Goal: Information Seeking & Learning: Learn about a topic

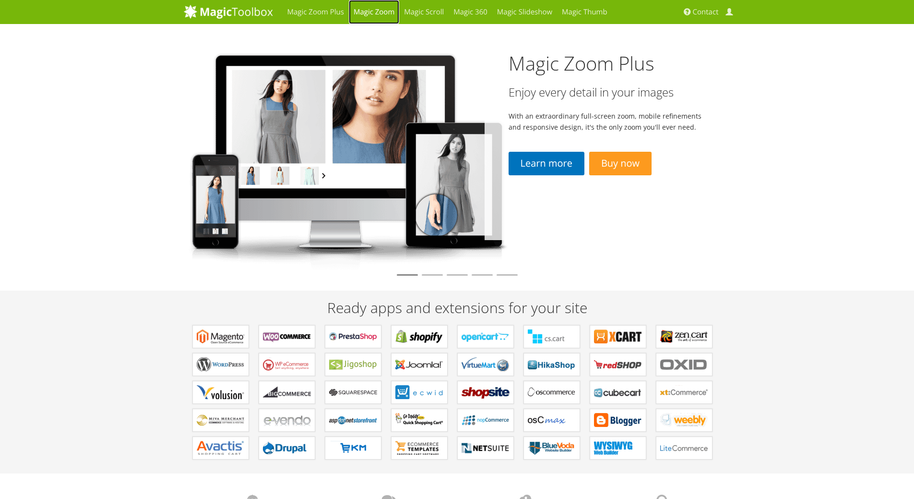
click at [380, 12] on link "Magic Zoom" at bounding box center [374, 12] width 50 height 24
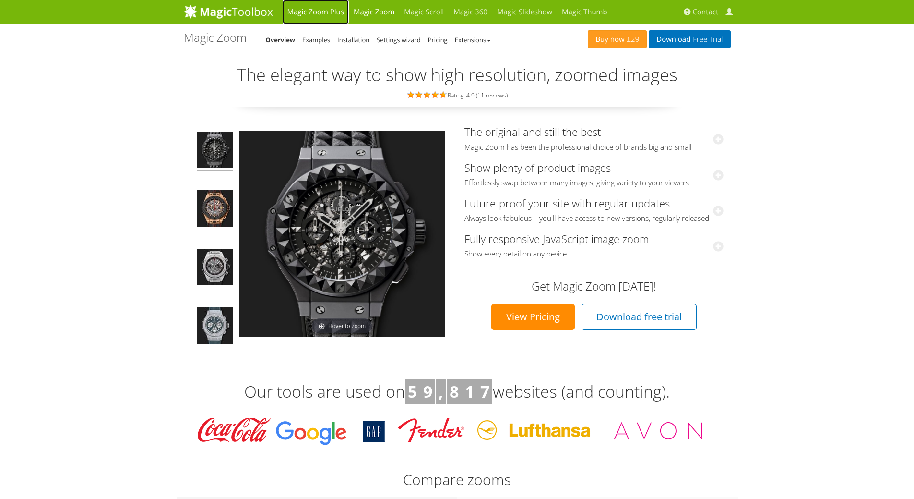
click at [323, 8] on link "Magic Zoom Plus" at bounding box center [316, 12] width 66 height 24
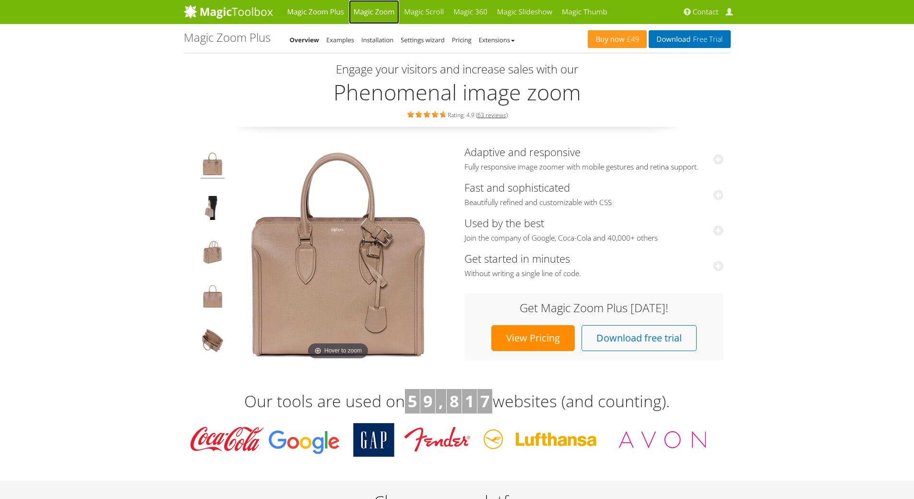
click at [359, 13] on link "Magic Zoom" at bounding box center [374, 12] width 50 height 24
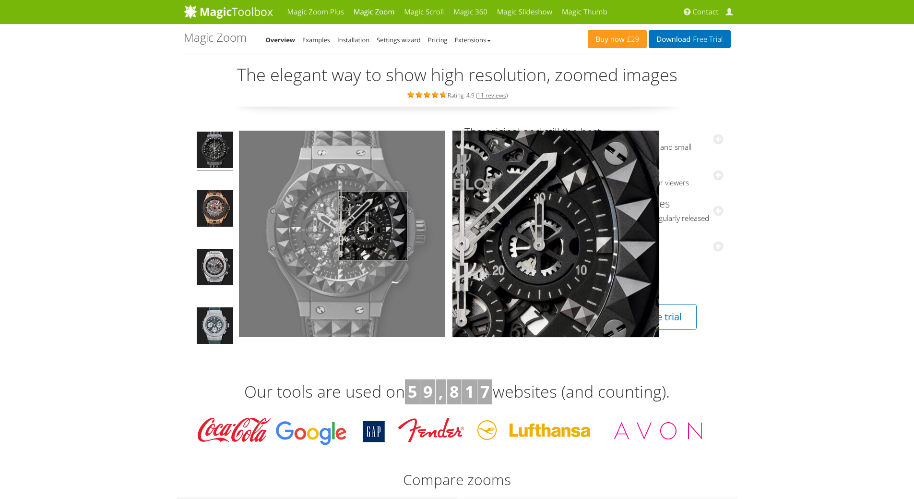
click at [373, 226] on img at bounding box center [342, 234] width 206 height 206
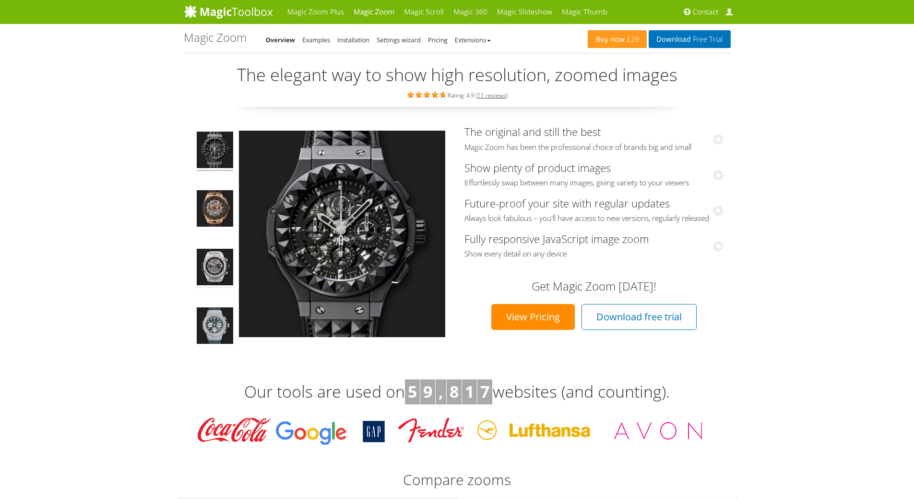
click at [221, 263] on img at bounding box center [215, 268] width 36 height 39
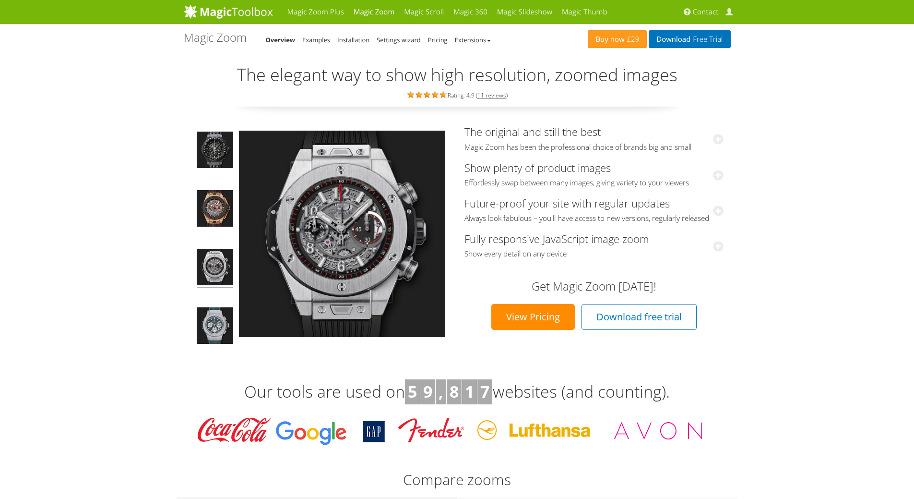
click at [527, 330] on link "View Pricing" at bounding box center [533, 317] width 84 height 26
click at [319, 16] on link "Magic Zoom Plus" at bounding box center [316, 12] width 66 height 24
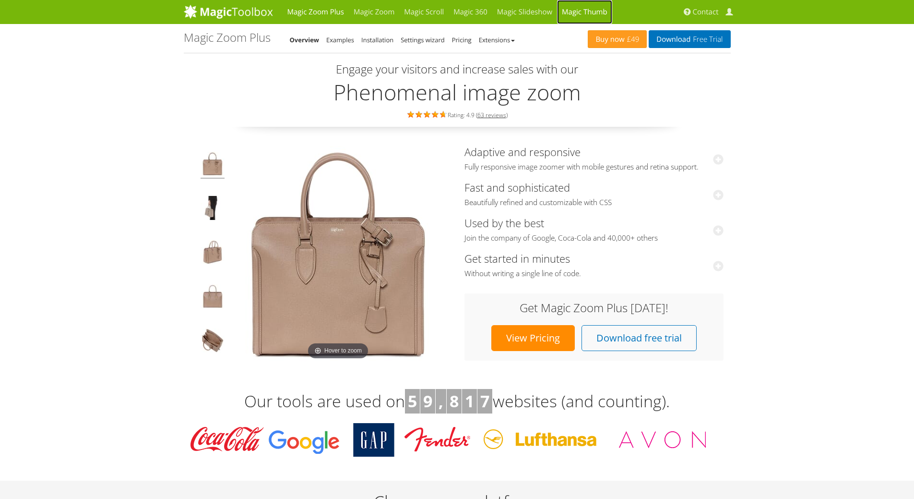
click at [593, 3] on link "Magic Thumb" at bounding box center [584, 12] width 55 height 24
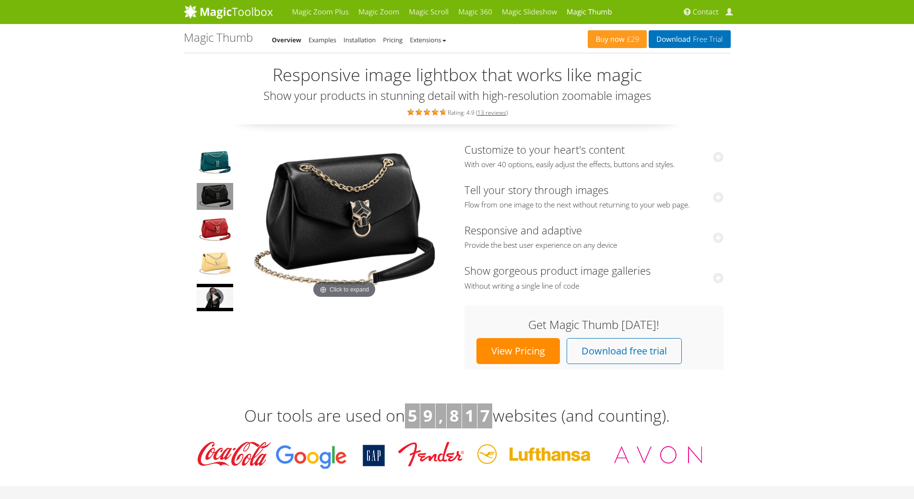
click at [223, 202] on img at bounding box center [215, 196] width 36 height 27
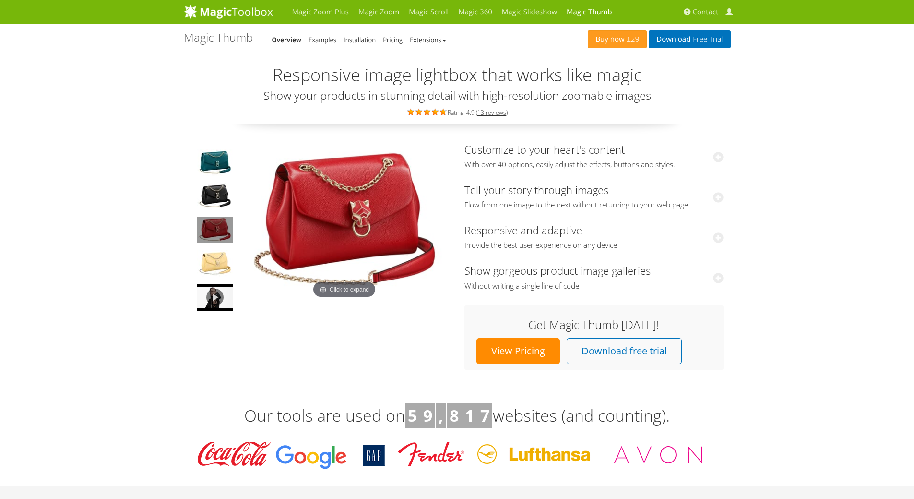
click at [217, 234] on img at bounding box center [215, 229] width 36 height 27
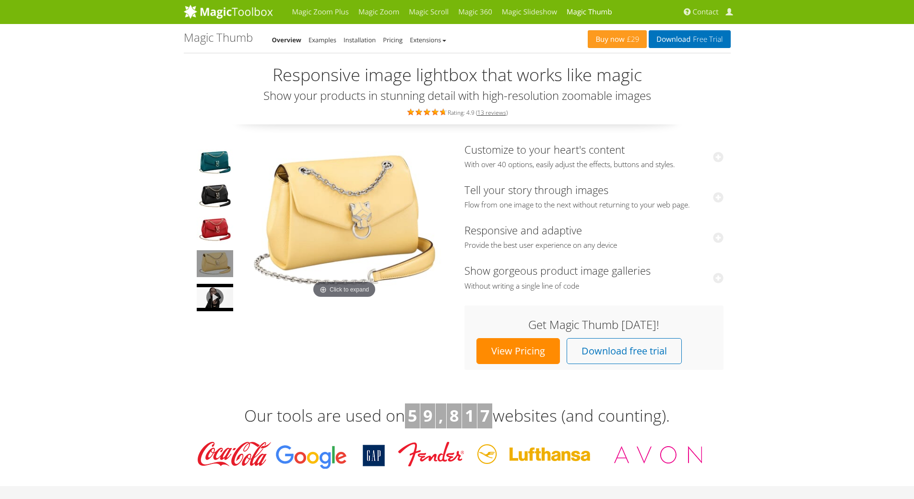
click at [220, 257] on img at bounding box center [215, 263] width 36 height 27
click at [530, 363] on link "View Pricing" at bounding box center [519, 351] width 84 height 26
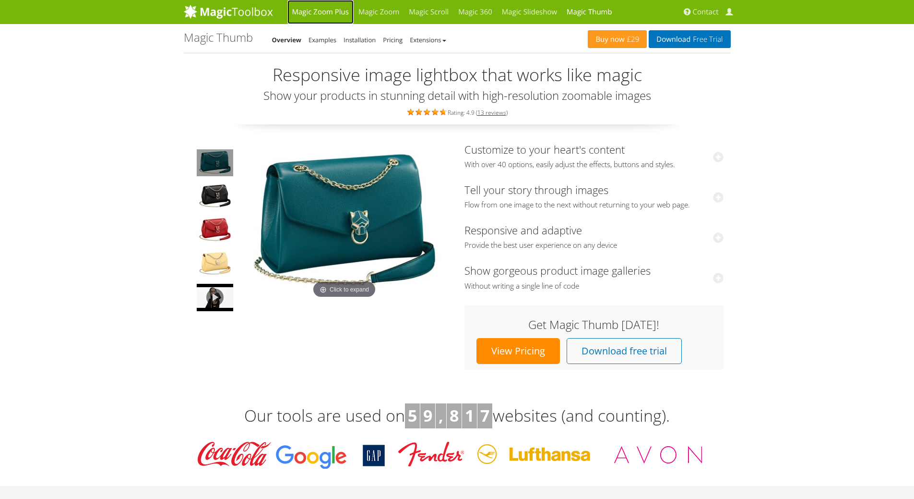
click at [328, 7] on link "Magic Zoom Plus" at bounding box center [320, 12] width 66 height 24
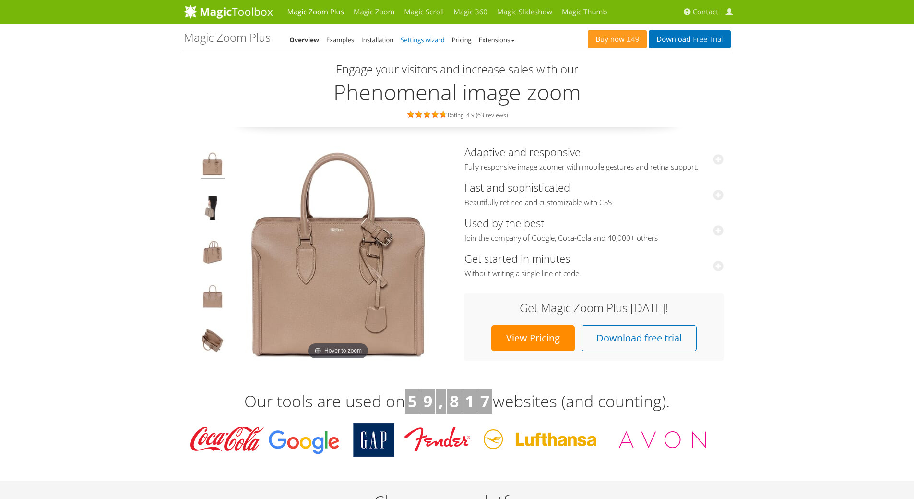
click at [440, 43] on link "Settings wizard" at bounding box center [423, 40] width 44 height 9
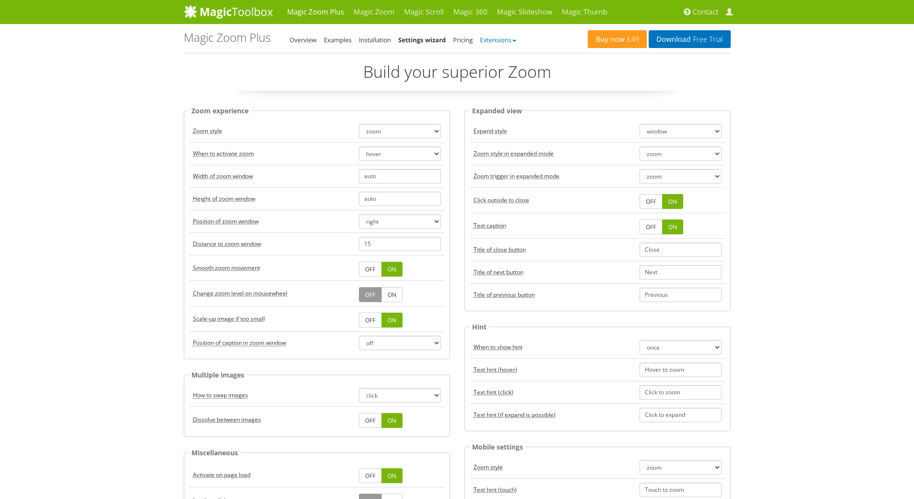
click at [494, 40] on link "Extensions" at bounding box center [498, 40] width 36 height 9
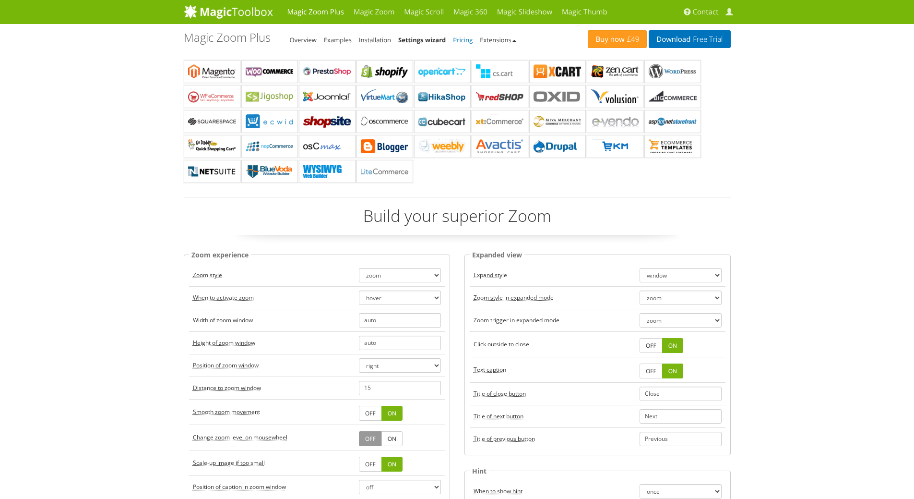
click at [461, 38] on link "Pricing" at bounding box center [463, 40] width 20 height 9
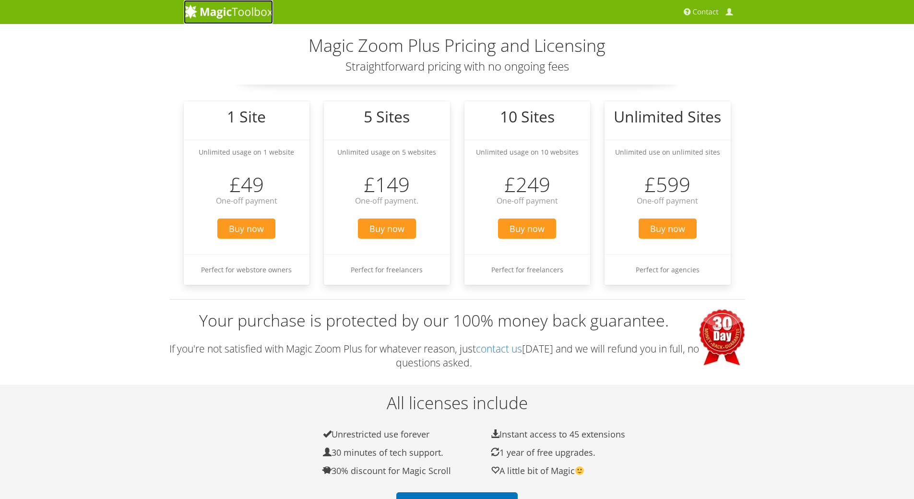
click at [242, 19] on link at bounding box center [228, 12] width 89 height 24
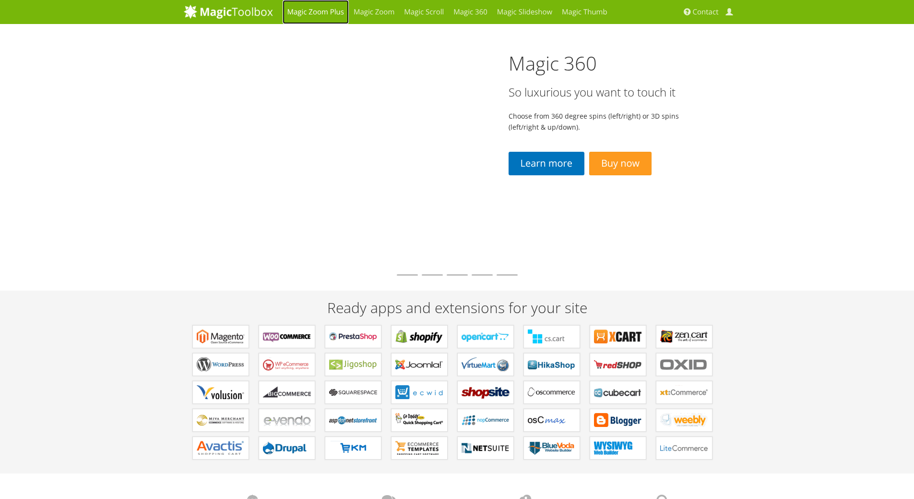
click at [303, 16] on link "Magic Zoom Plus" at bounding box center [316, 12] width 66 height 24
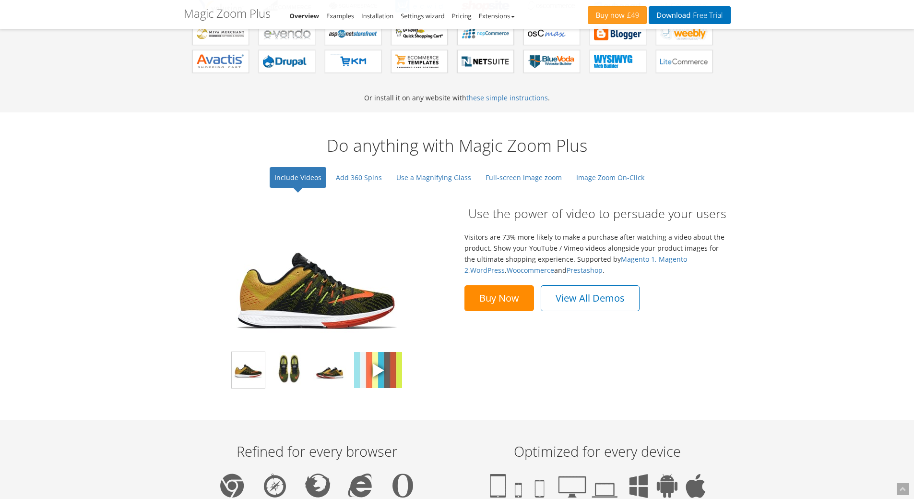
scroll to position [680, 0]
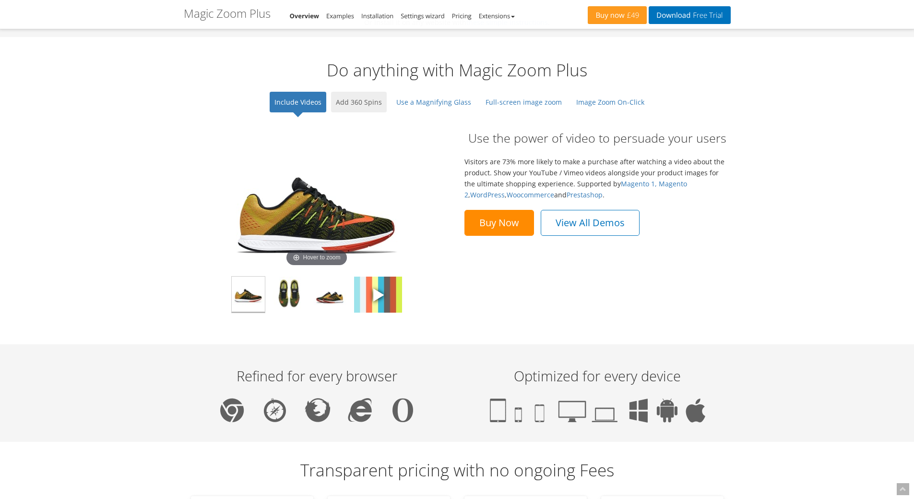
click at [369, 100] on link "Add 360 Spins" at bounding box center [359, 102] width 56 height 21
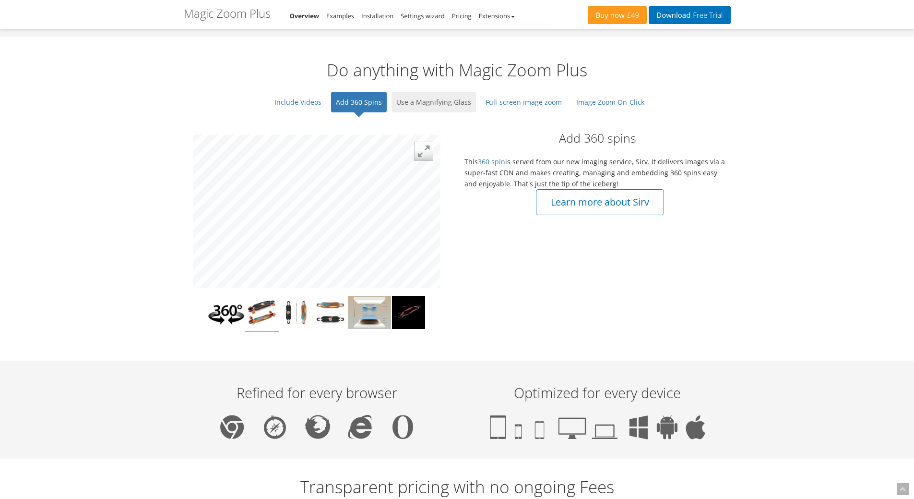
click at [434, 98] on link "Use a Magnifying Glass" at bounding box center [434, 102] width 84 height 21
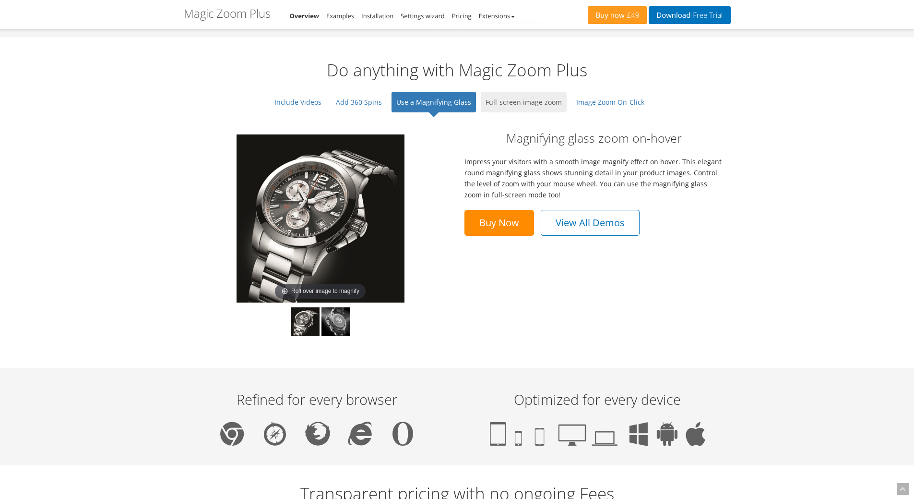
click at [558, 97] on link "Full-screen image zoom" at bounding box center [524, 102] width 86 height 21
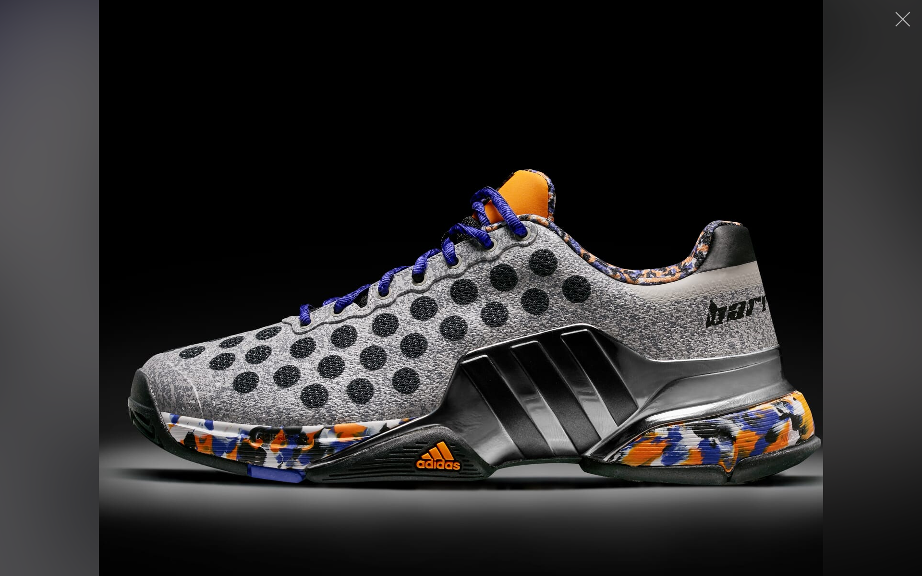
click at [897, 27] on button "button" at bounding box center [902, 19] width 29 height 29
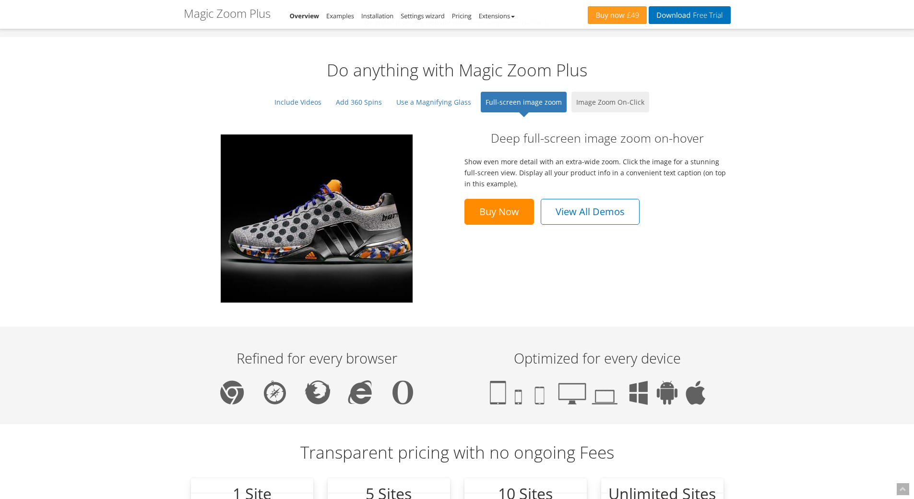
click at [615, 108] on link "Image Zoom On-Click" at bounding box center [611, 102] width 78 height 21
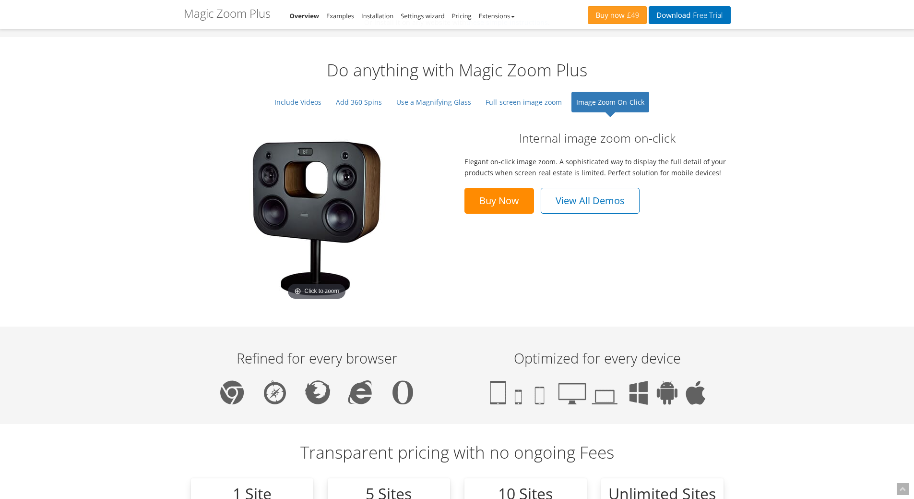
click at [320, 196] on img at bounding box center [317, 218] width 168 height 168
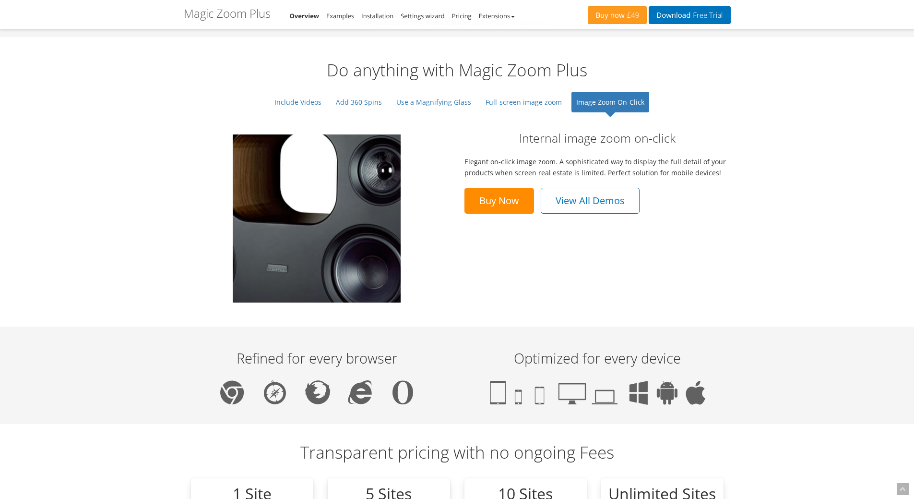
click at [320, 196] on img at bounding box center [317, 218] width 168 height 168
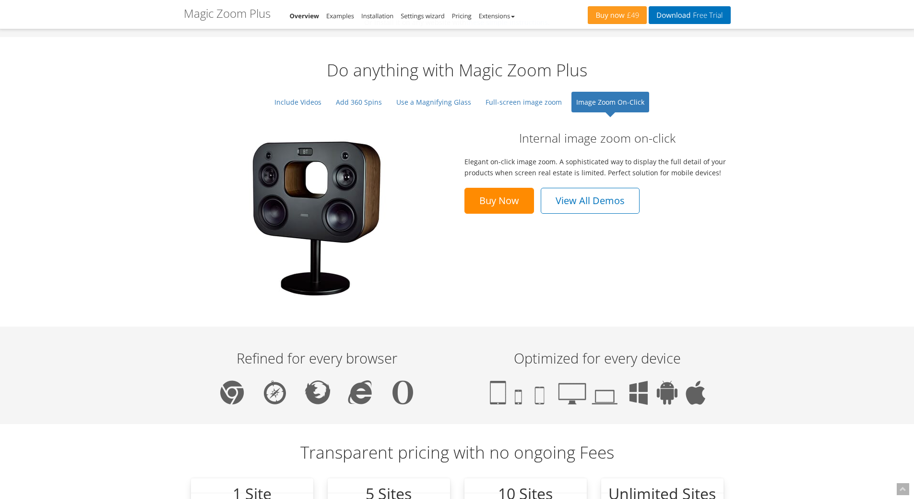
click at [320, 196] on img at bounding box center [317, 218] width 168 height 168
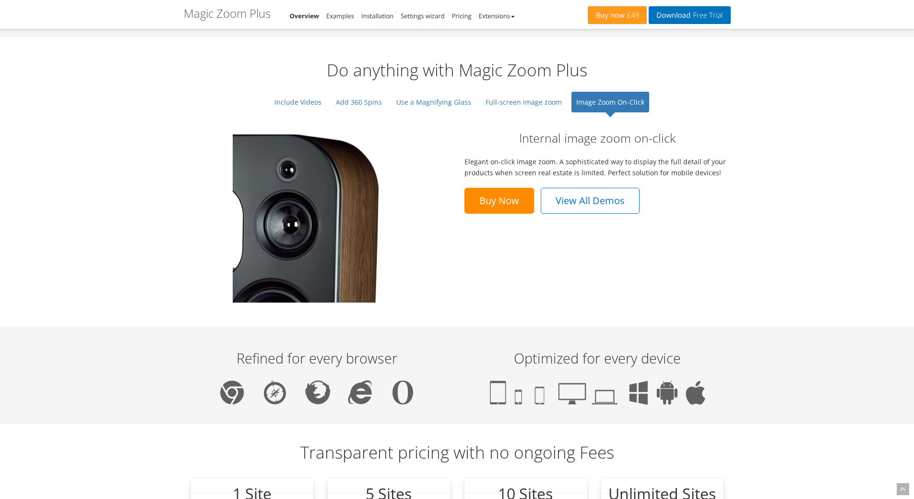
click at [357, 175] on img at bounding box center [317, 218] width 168 height 168
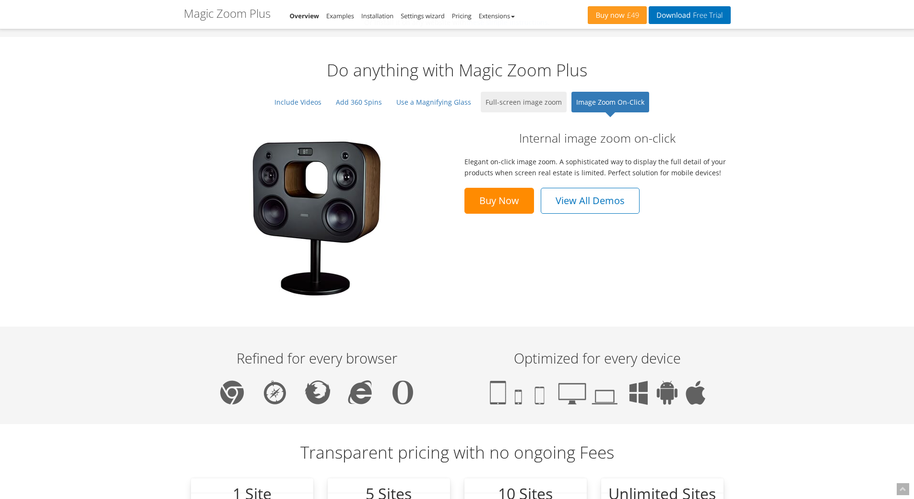
click at [550, 102] on link "Full-screen image zoom" at bounding box center [524, 102] width 86 height 21
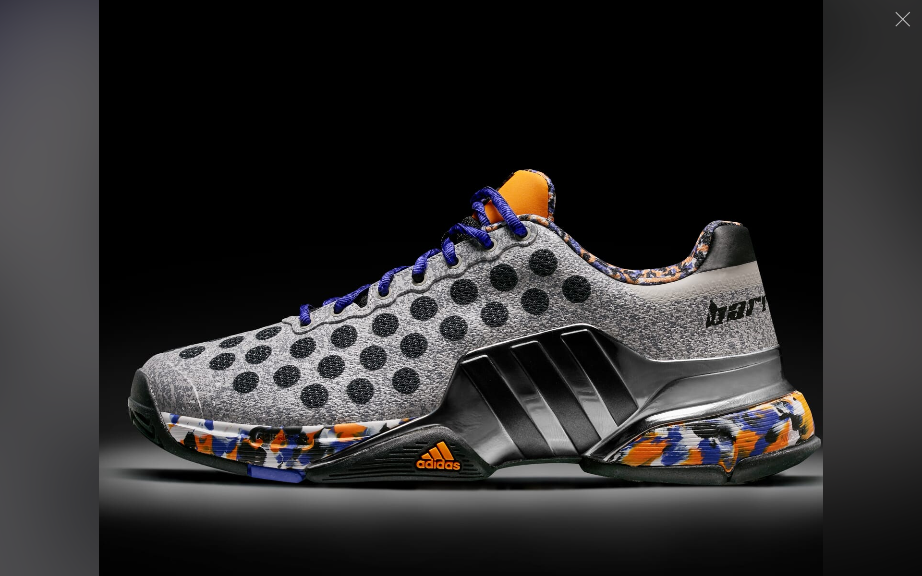
click at [898, 17] on button "button" at bounding box center [902, 19] width 29 height 29
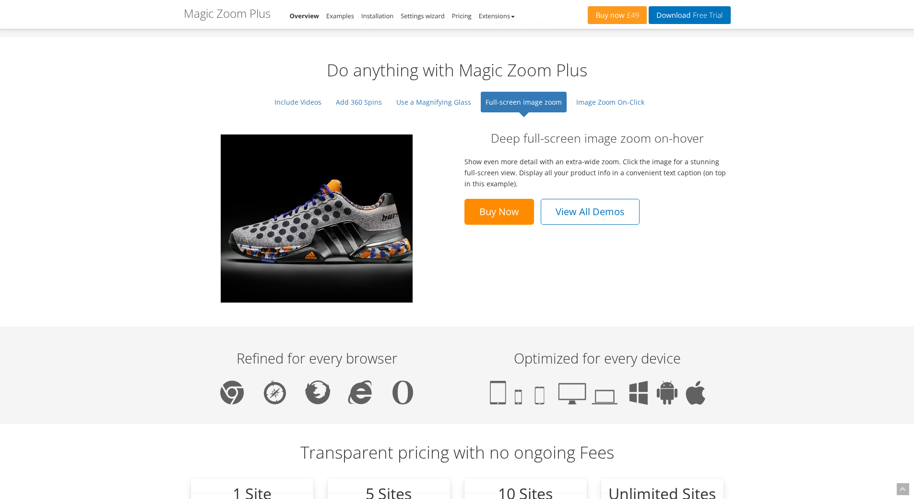
click at [250, 16] on h1 "Magic Zoom Plus" at bounding box center [227, 13] width 87 height 12
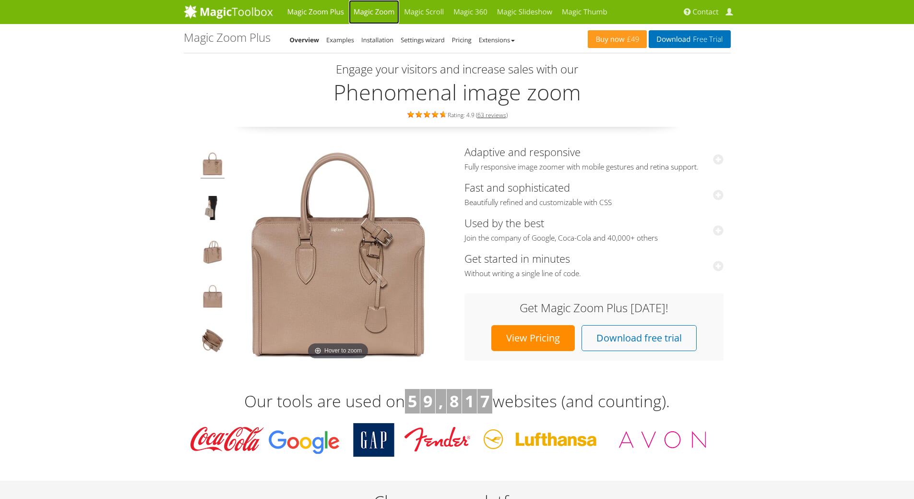
click at [370, 17] on link "Magic Zoom" at bounding box center [374, 12] width 50 height 24
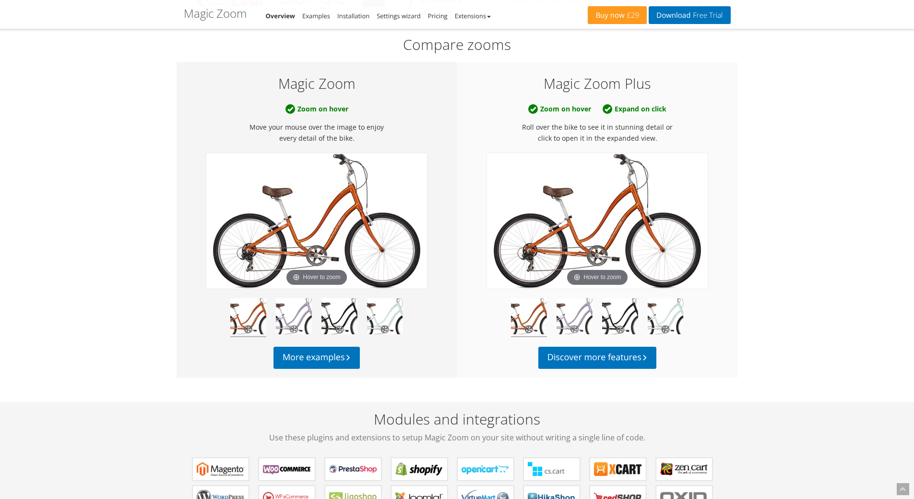
scroll to position [384, 0]
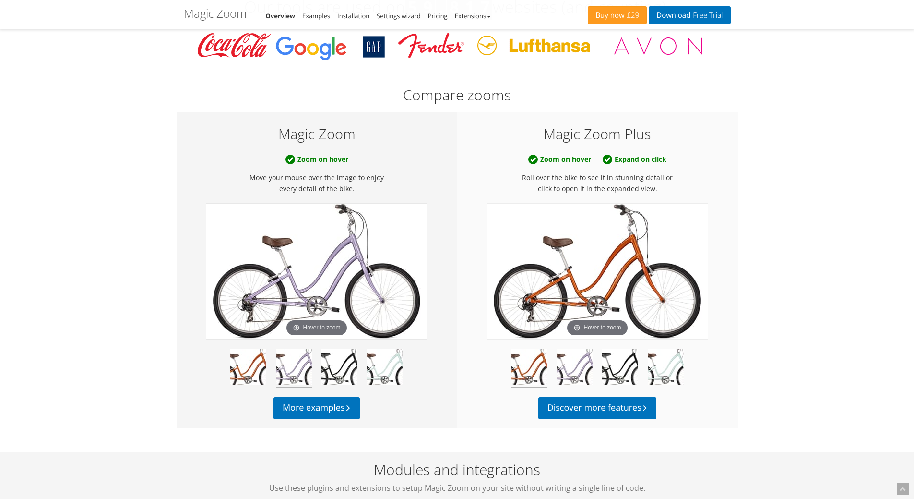
click at [321, 279] on img at bounding box center [316, 271] width 221 height 135
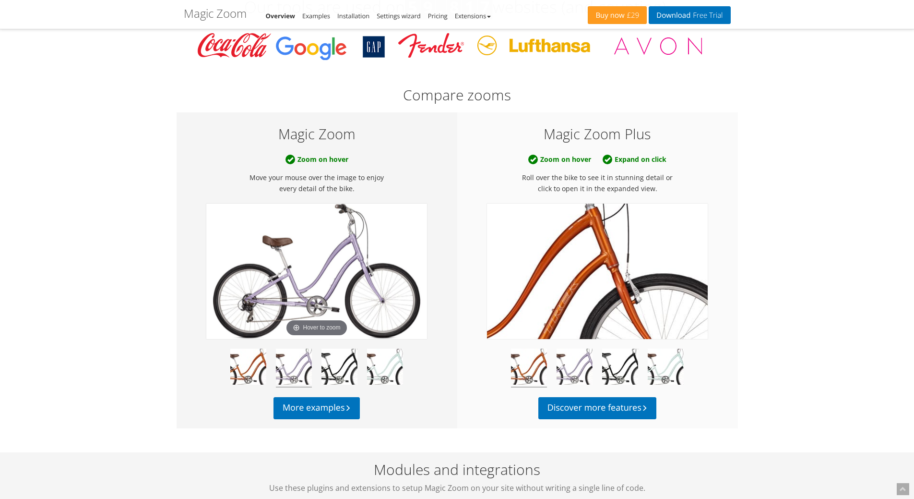
click at [635, 262] on img at bounding box center [597, 271] width 221 height 135
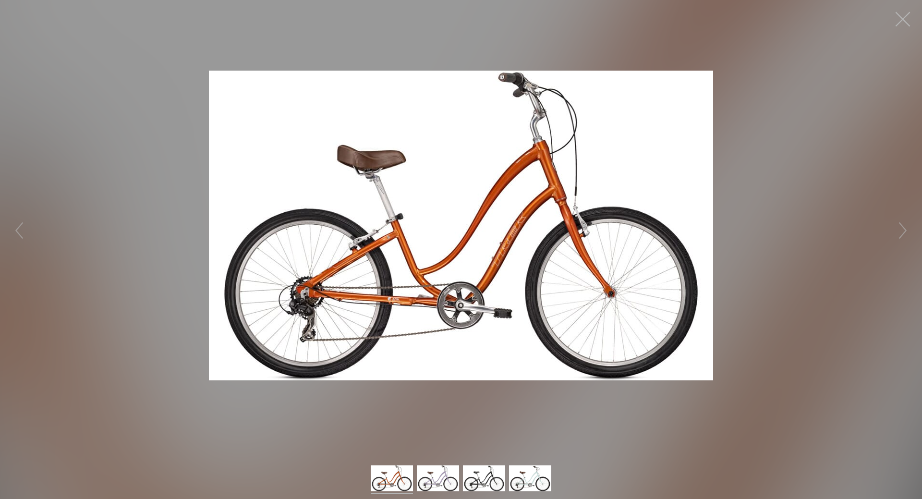
click at [901, 16] on button "button" at bounding box center [902, 19] width 29 height 29
